Goal: Check status: Check status

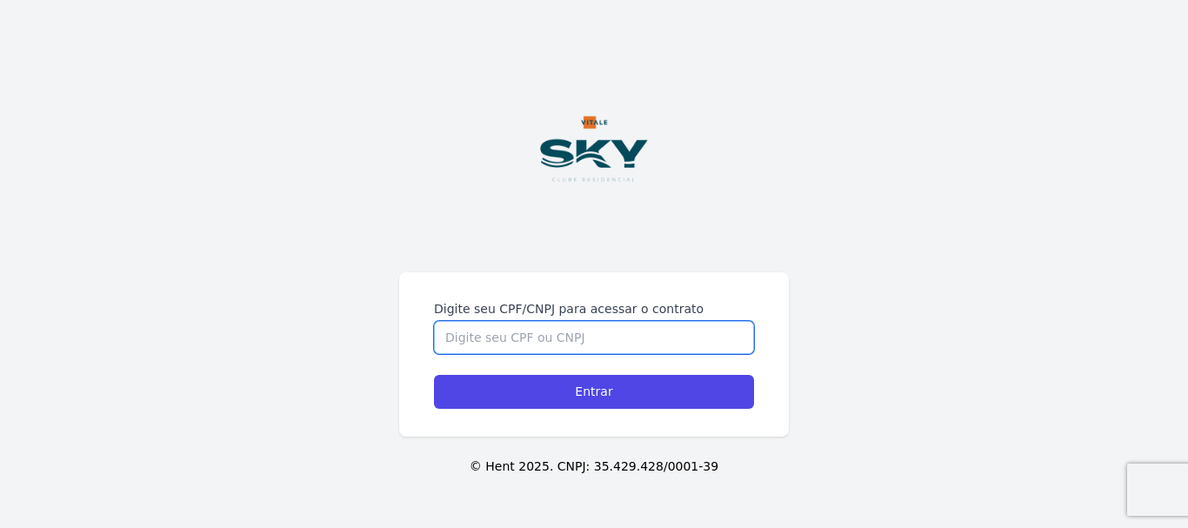
click at [566, 341] on input "Digite seu CPF/CNPJ para acessar o contrato" at bounding box center [594, 337] width 320 height 33
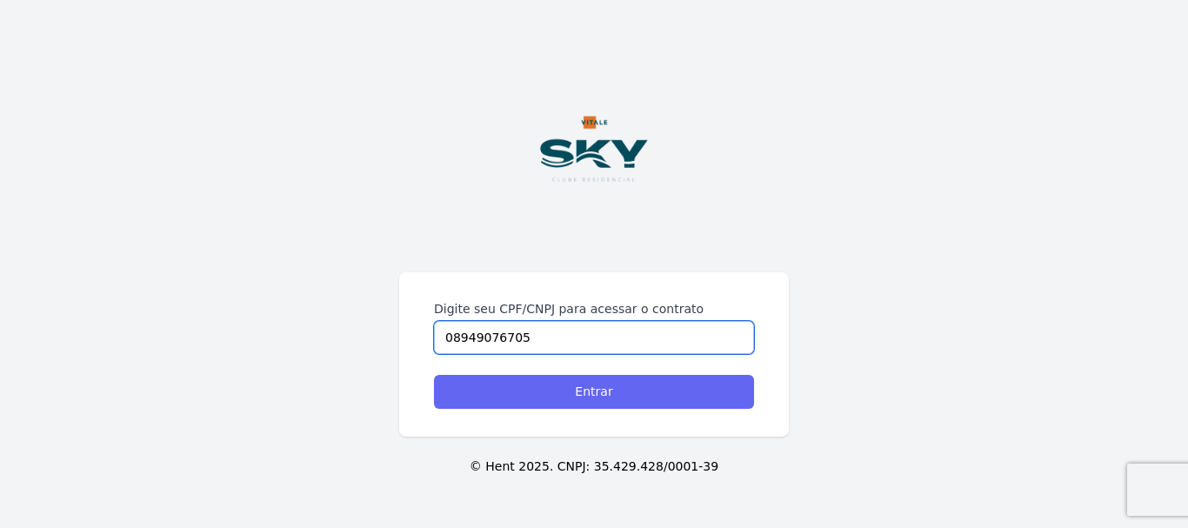
type input "08949076705"
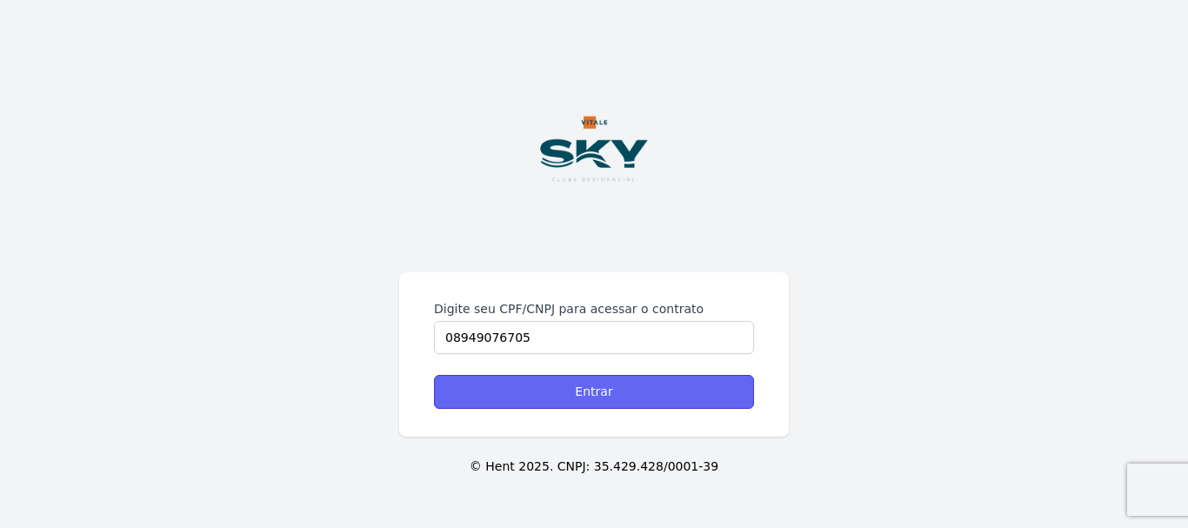
click at [612, 391] on input "Entrar" at bounding box center [594, 392] width 320 height 34
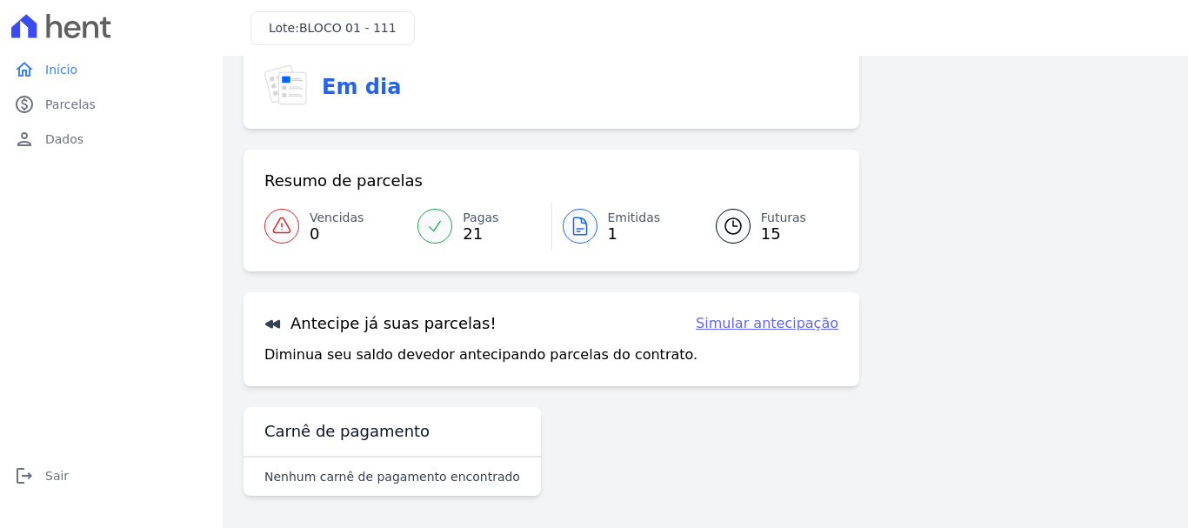
scroll to position [136, 0]
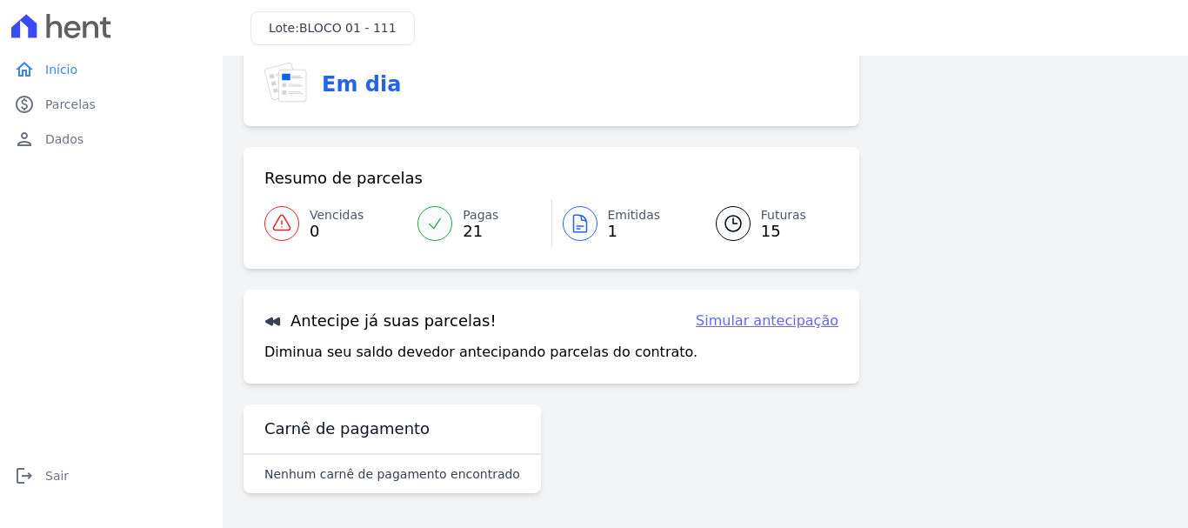
click at [600, 222] on link "Emitidas 1" at bounding box center [623, 223] width 143 height 49
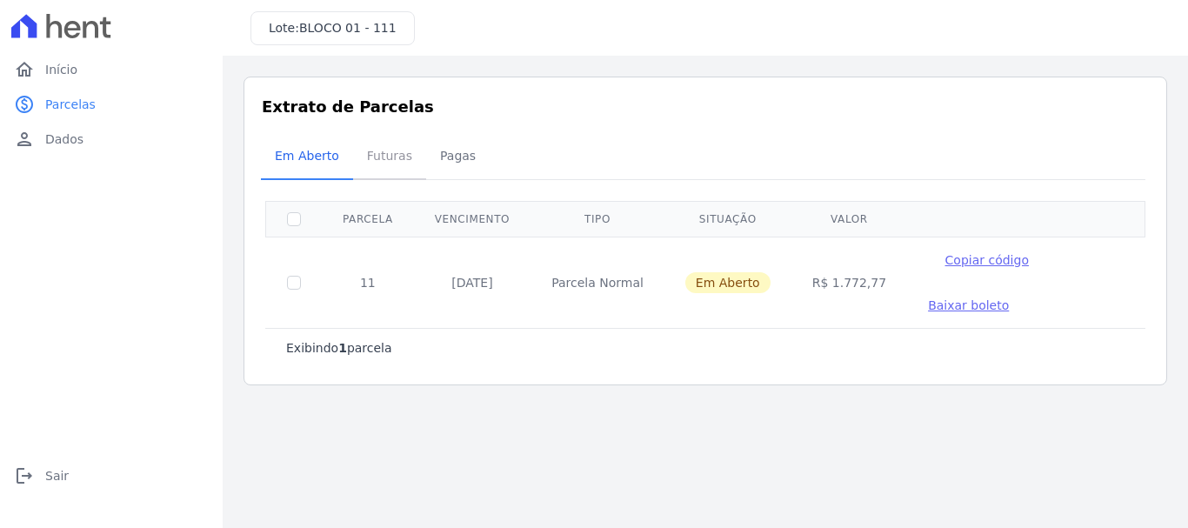
click at [366, 164] on span "Futuras" at bounding box center [390, 155] width 66 height 35
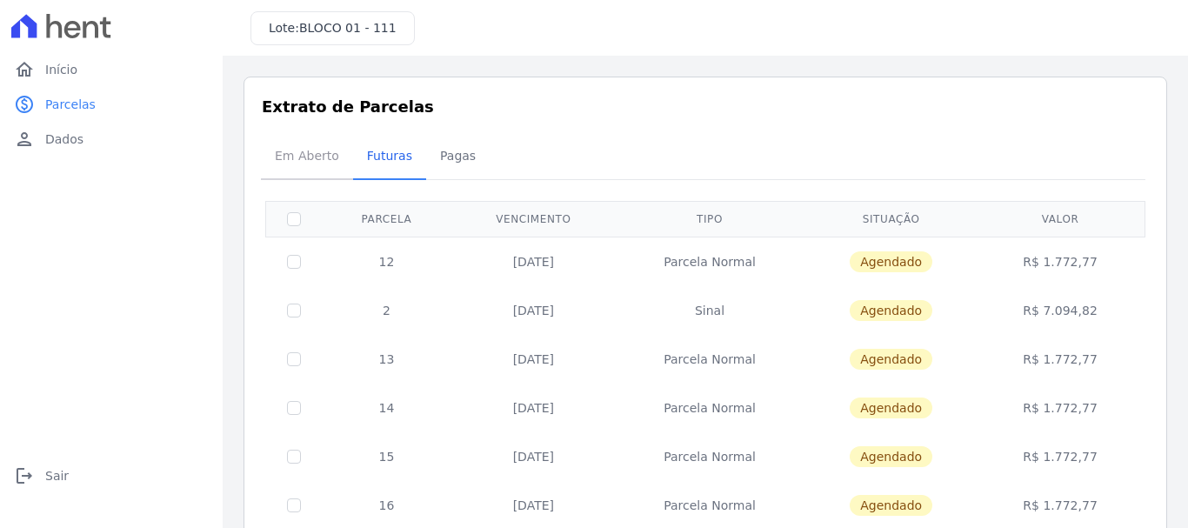
click at [323, 161] on span "Em Aberto" at bounding box center [306, 155] width 85 height 35
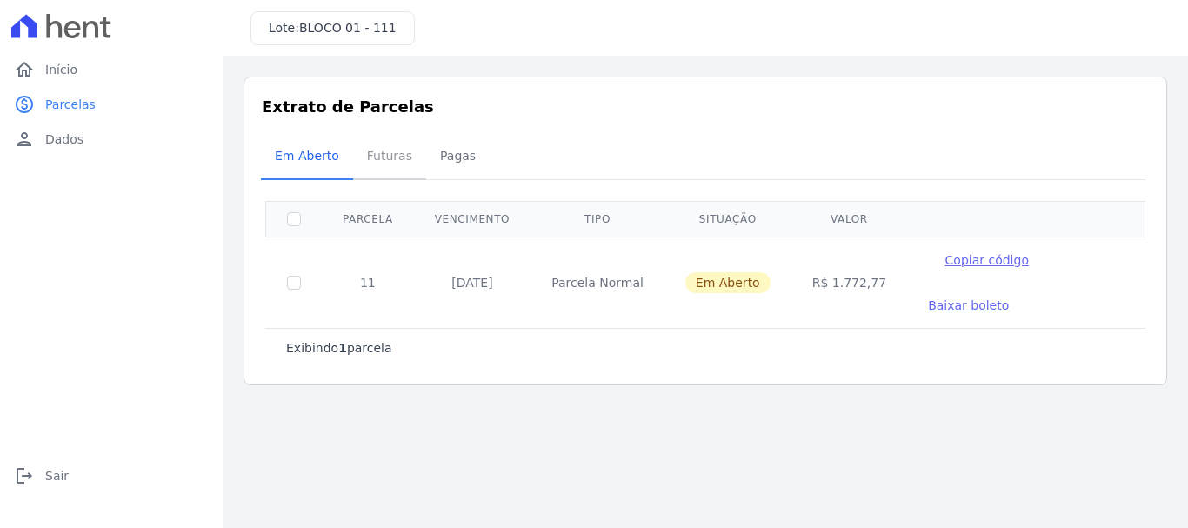
click at [375, 162] on span "Futuras" at bounding box center [390, 155] width 66 height 35
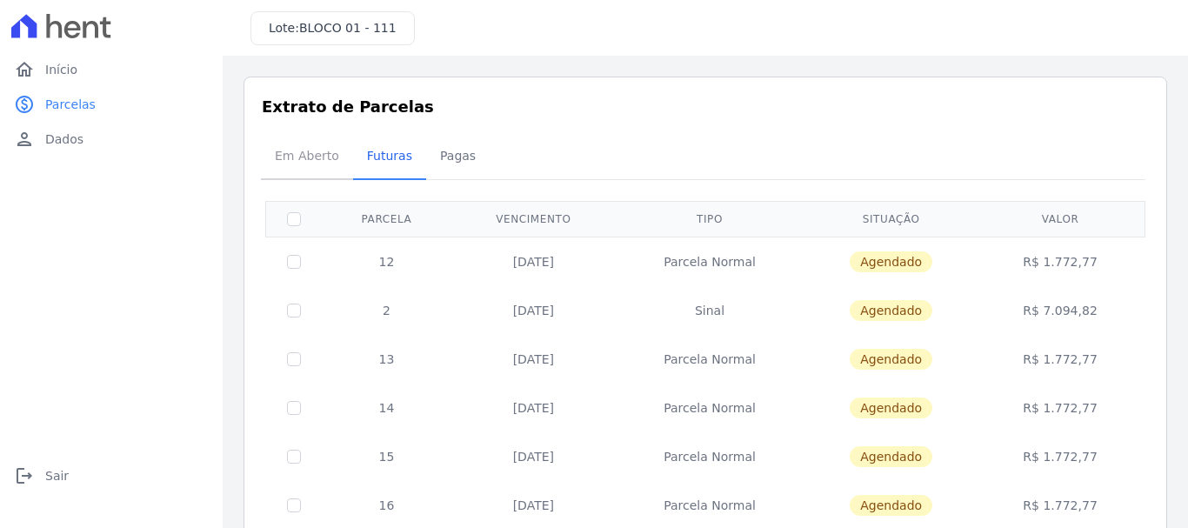
click at [304, 164] on span "Em Aberto" at bounding box center [306, 155] width 85 height 35
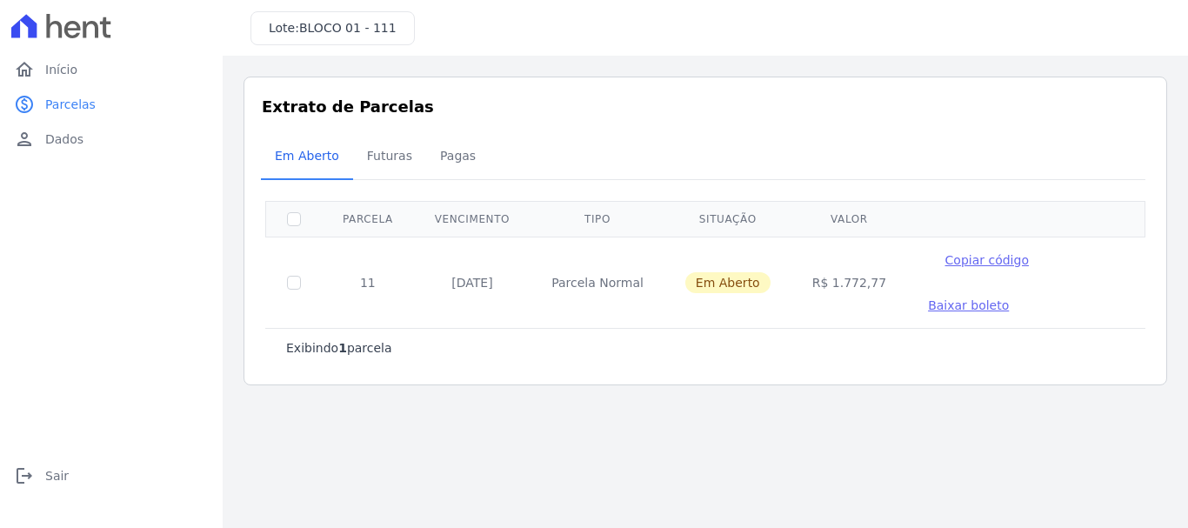
drag, startPoint x: 411, startPoint y: 290, endPoint x: 835, endPoint y: 286, distance: 424.4
click at [835, 286] on tr "11 [DATE] [GEOGRAPHIC_DATA] Em [GEOGRAPHIC_DATA] R$ 1.772,77 Copiar código [GEO…" at bounding box center [705, 282] width 879 height 91
click at [445, 163] on span "Pagas" at bounding box center [458, 155] width 57 height 35
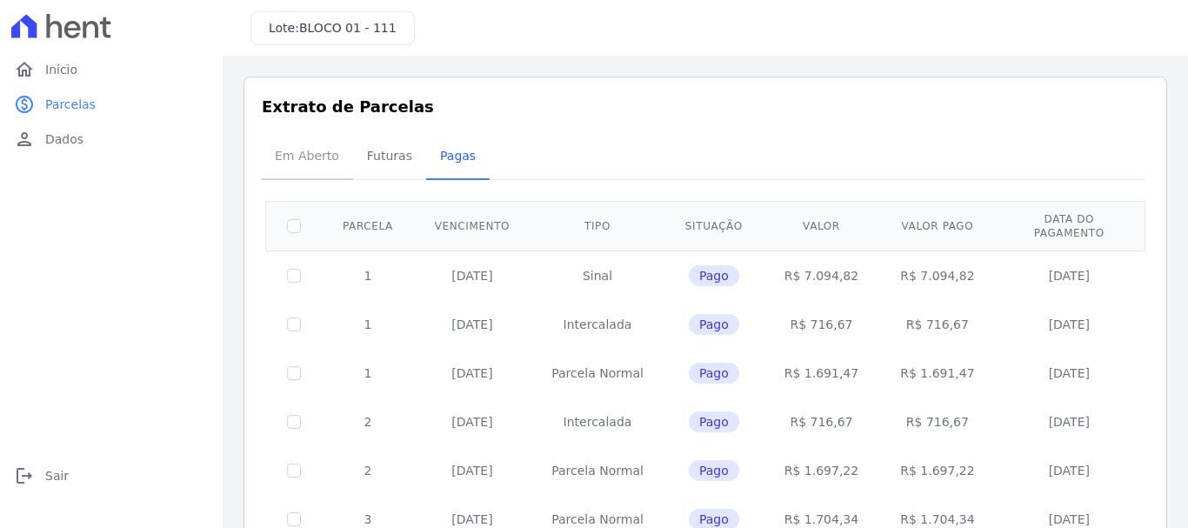
click at [312, 163] on span "Em Aberto" at bounding box center [306, 155] width 85 height 35
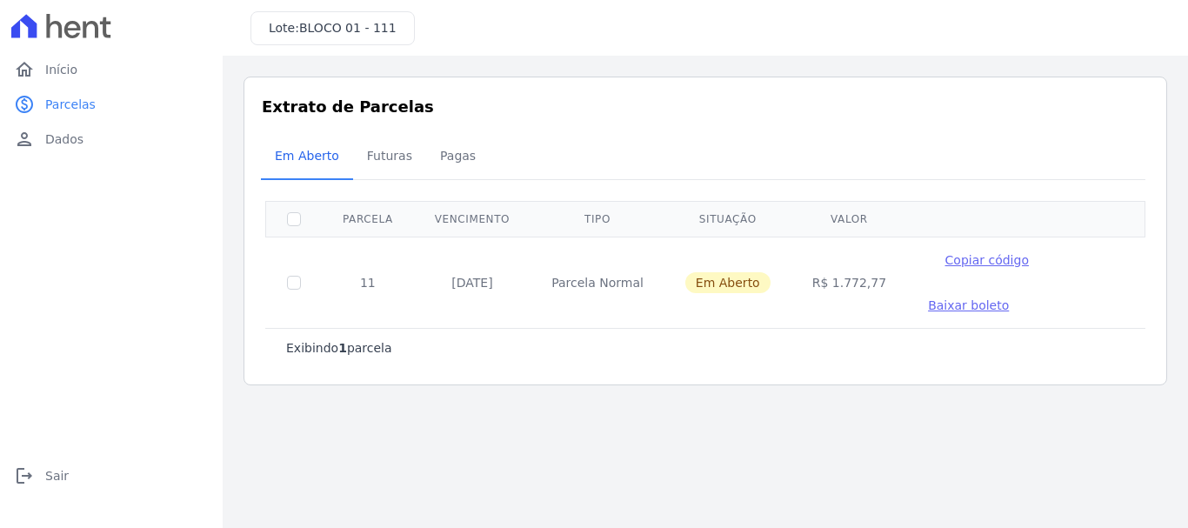
drag, startPoint x: 796, startPoint y: 284, endPoint x: 861, endPoint y: 276, distance: 65.7
click at [861, 276] on td "R$ 1.772,77" at bounding box center [849, 282] width 116 height 91
click at [396, 163] on span "Futuras" at bounding box center [390, 155] width 66 height 35
